Goal: Task Accomplishment & Management: Manage account settings

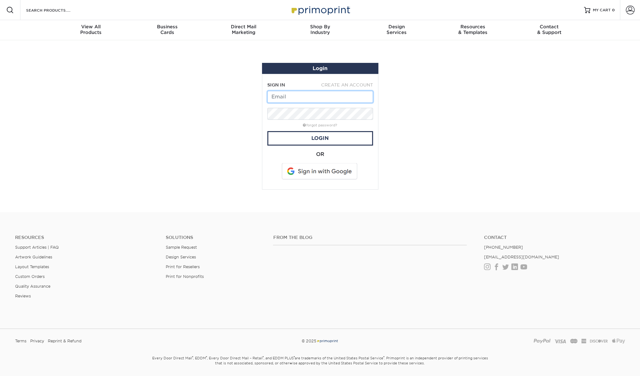
click at [286, 97] on input "text" at bounding box center [321, 97] width 106 height 12
type input "[EMAIL_ADDRESS][DOMAIN_NAME]"
drag, startPoint x: 341, startPoint y: 97, endPoint x: 247, endPoint y: 96, distance: 93.8
click at [247, 96] on section "Login SIGN IN CREATE AN ACCOUNT kathydoody58@gmail.com forgot password? All fie…" at bounding box center [320, 126] width 640 height 172
click at [273, 96] on input "text" at bounding box center [321, 97] width 106 height 12
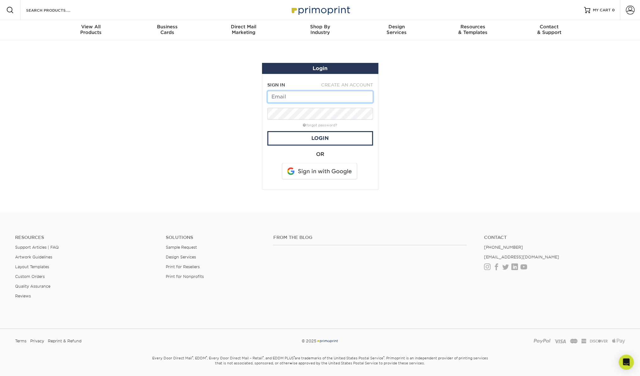
type input "[EMAIL_ADDRESS][DOMAIN_NAME]"
click at [634, 11] on span at bounding box center [630, 10] width 9 height 9
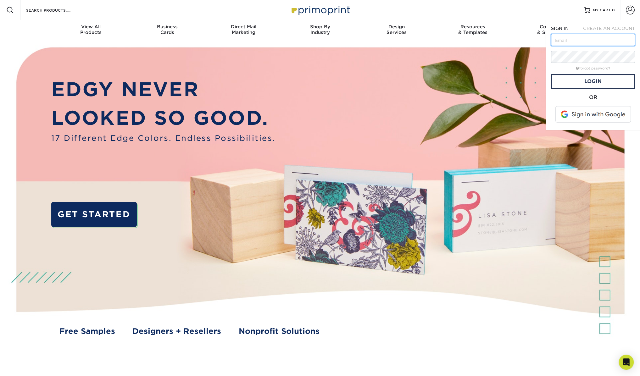
click at [577, 41] on input "text" at bounding box center [593, 40] width 84 height 12
type input "[EMAIL_ADDRESS][DOMAIN_NAME]"
click at [587, 84] on link "Login" at bounding box center [593, 81] width 84 height 14
